Goal: Information Seeking & Learning: Understand process/instructions

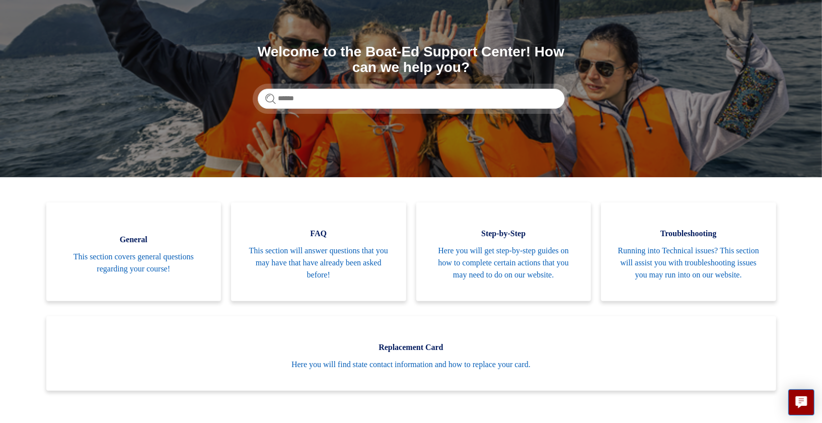
scroll to position [90, 0]
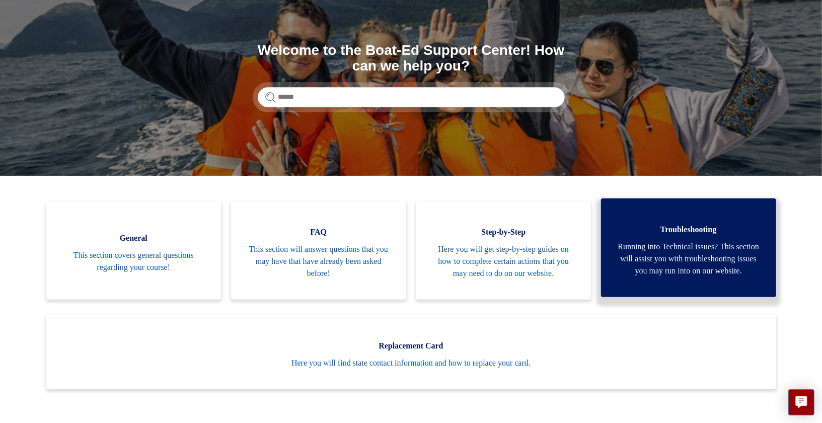
click at [655, 263] on span "Running into Technical issues? This section will assist you with troubleshootin…" at bounding box center [688, 259] width 145 height 36
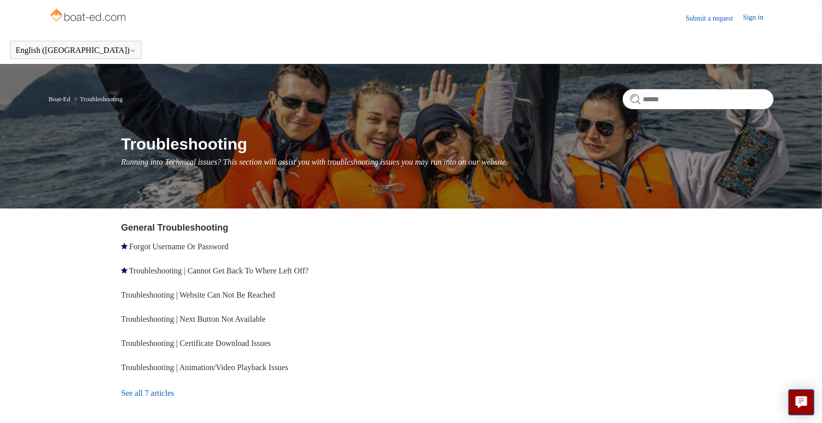
scroll to position [61, 0]
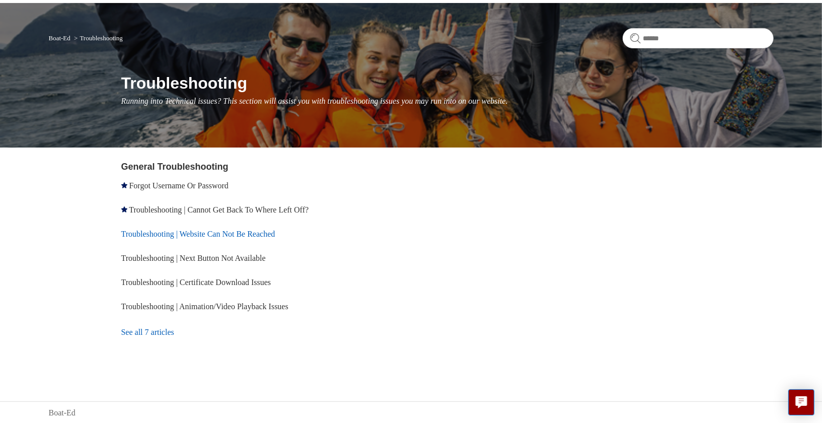
click at [275, 233] on link "Troubleshooting | Website Can Not Be Reached" at bounding box center [198, 234] width 154 height 9
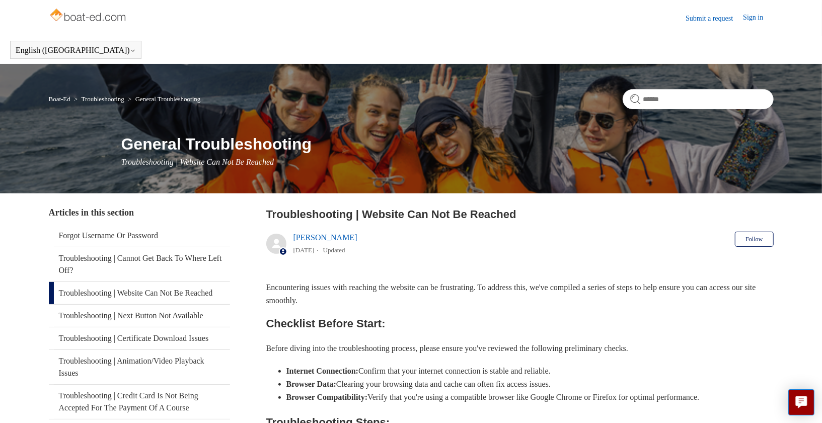
click at [751, 20] on link "Sign in" at bounding box center [758, 18] width 30 height 12
